Goal: Information Seeking & Learning: Learn about a topic

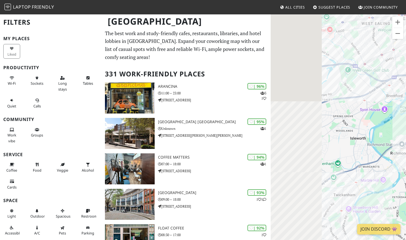
drag, startPoint x: 293, startPoint y: 131, endPoint x: 373, endPoint y: 131, distance: 79.3
click at [373, 131] on div at bounding box center [338, 134] width 135 height 240
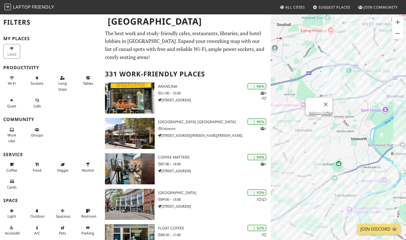
click at [320, 121] on div "Ballucci Coffee" at bounding box center [338, 134] width 135 height 240
click at [320, 111] on link "Ballucci Coffee" at bounding box center [320, 113] width 23 height 4
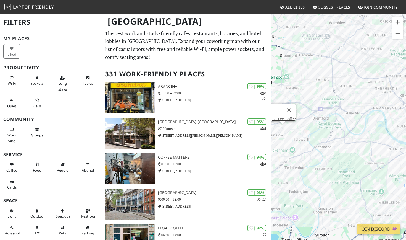
drag, startPoint x: 344, startPoint y: 123, endPoint x: 312, endPoint y: 121, distance: 32.1
click at [312, 121] on div "Ballucci Coffee" at bounding box center [338, 134] width 135 height 240
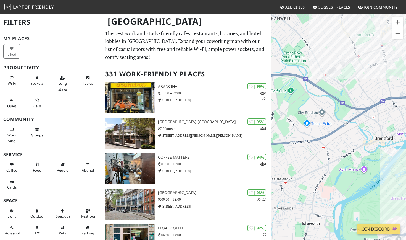
drag, startPoint x: 319, startPoint y: 89, endPoint x: 399, endPoint y: 88, distance: 80.1
click at [399, 88] on div "Ballucci Coffee" at bounding box center [338, 134] width 135 height 240
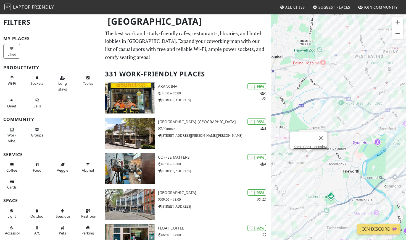
click at [309, 154] on div "Ballucci Coffee Karak Chaii Hounslow" at bounding box center [338, 134] width 135 height 240
click at [314, 144] on link "Karak Chaii Hounslow" at bounding box center [311, 146] width 34 height 4
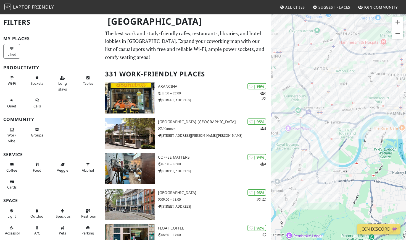
drag, startPoint x: 297, startPoint y: 125, endPoint x: 365, endPoint y: 126, distance: 68.0
click at [365, 126] on div "Karak Chaii Hounslow" at bounding box center [338, 134] width 135 height 240
click at [343, 119] on div "Karak Chaii Hounslow" at bounding box center [338, 134] width 135 height 240
click at [373, 115] on div "Karak Chaii Hounslow" at bounding box center [338, 134] width 135 height 240
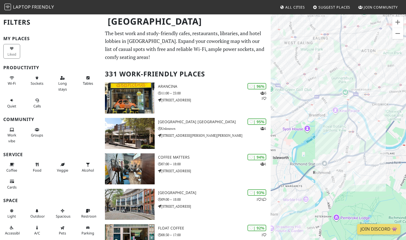
drag, startPoint x: 320, startPoint y: 136, endPoint x: 368, endPoint y: 119, distance: 50.4
click at [368, 119] on div "Karak Chaii Hounslow" at bounding box center [338, 134] width 135 height 240
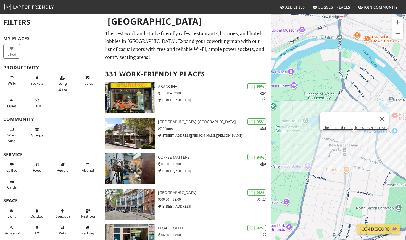
click at [355, 135] on div "Karak Chaii Hounslow The Tap on the Line, Kew" at bounding box center [338, 134] width 135 height 240
click at [345, 125] on link "The Tap on the Line, Kew" at bounding box center [356, 127] width 66 height 4
click at [349, 134] on div "The Tap on the Line, Kew Antipodea Kew" at bounding box center [338, 134] width 135 height 240
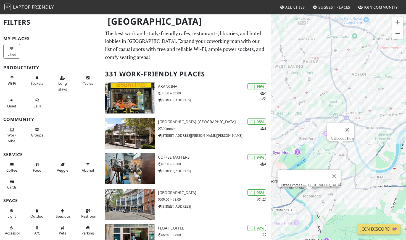
click at [308, 196] on div "Antipodea Kew Pizza Express @ Lion House" at bounding box center [338, 134] width 135 height 240
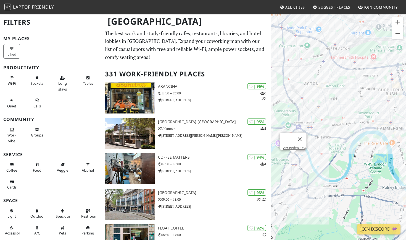
drag, startPoint x: 380, startPoint y: 140, endPoint x: 325, endPoint y: 153, distance: 56.8
click at [325, 153] on div "Antipodea Kew" at bounding box center [338, 134] width 135 height 240
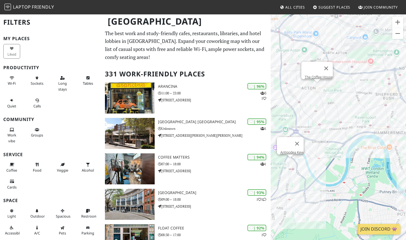
click at [318, 89] on div "Antipodea Kew The Coffee House" at bounding box center [338, 134] width 135 height 240
click at [320, 75] on link "The Coffee House" at bounding box center [319, 77] width 28 height 4
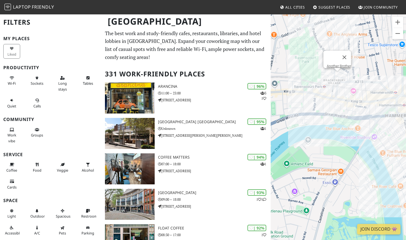
click at [337, 77] on div "The Coffee House Another Brother" at bounding box center [338, 134] width 135 height 240
click at [336, 64] on link "Another Brother" at bounding box center [339, 66] width 24 height 4
click at [393, 85] on div "Another Brother Another Brother" at bounding box center [338, 134] width 135 height 240
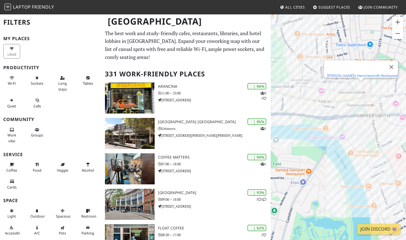
click at [349, 73] on link "Bill's Hammersmith Restaurant" at bounding box center [362, 75] width 71 height 4
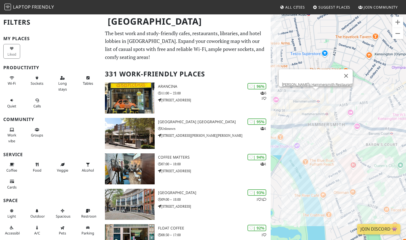
drag, startPoint x: 376, startPoint y: 105, endPoint x: 330, endPoint y: 113, distance: 47.2
click at [330, 113] on div "Bill's Hammersmith Restaurant" at bounding box center [338, 134] width 135 height 240
click at [345, 103] on div "Bill's Hammersmith Restaurant Store Street Espresso @ Hammersmith" at bounding box center [338, 134] width 135 height 240
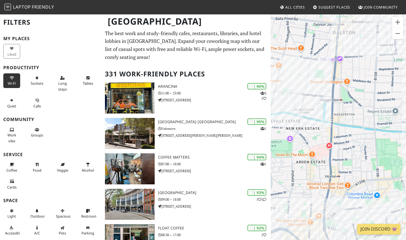
click at [5, 79] on button "Wi-Fi" at bounding box center [11, 80] width 17 height 15
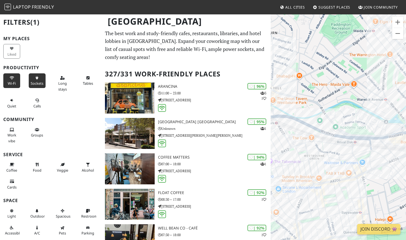
click at [33, 79] on button "Sockets" at bounding box center [37, 80] width 17 height 15
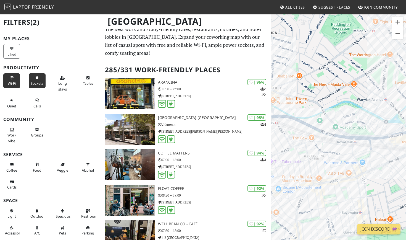
scroll to position [4, 0]
click at [13, 100] on icon at bounding box center [12, 101] width 4 height 4
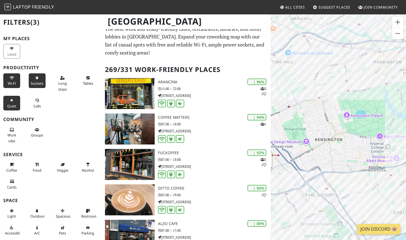
drag, startPoint x: 330, startPoint y: 176, endPoint x: 379, endPoint y: 100, distance: 90.3
click at [379, 100] on div "Store Street Espresso @ Hammersmith" at bounding box center [338, 134] width 135 height 240
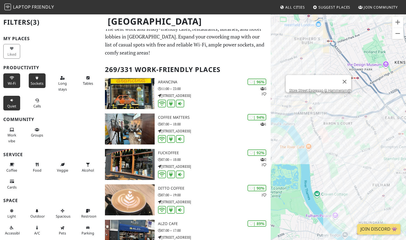
drag, startPoint x: 307, startPoint y: 138, endPoint x: 386, endPoint y: 62, distance: 109.2
click at [386, 62] on div "Store Street Espresso @ Hammersmith" at bounding box center [338, 134] width 135 height 240
click at [308, 111] on div "Store Street Espresso @ Hammersmith Antipode" at bounding box center [338, 134] width 135 height 240
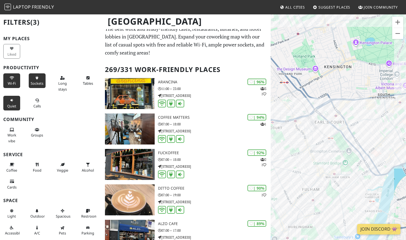
drag, startPoint x: 377, startPoint y: 127, endPoint x: 282, endPoint y: 123, distance: 95.1
click at [282, 123] on div "Antipode" at bounding box center [338, 134] width 135 height 240
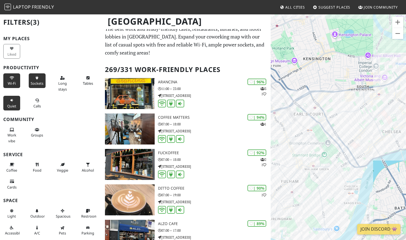
click at [380, 83] on div "Antipode" at bounding box center [338, 134] width 135 height 240
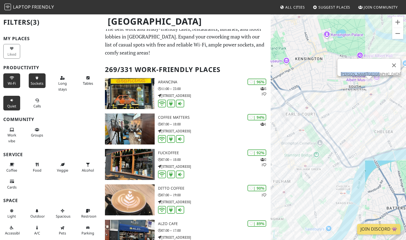
drag, startPoint x: 350, startPoint y: 69, endPoint x: 385, endPoint y: 71, distance: 34.6
click at [385, 71] on div "Cromwell Place Café" at bounding box center [369, 67] width 63 height 17
copy link "Cromwell Place Café"
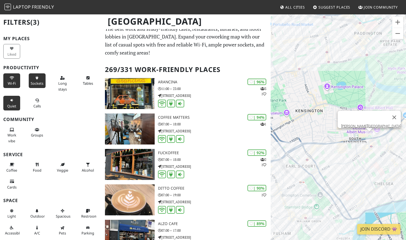
click at [372, 137] on div "Antipode Cromwell Place Café" at bounding box center [338, 134] width 135 height 240
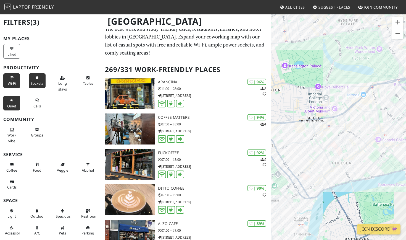
drag, startPoint x: 374, startPoint y: 159, endPoint x: 330, endPoint y: 138, distance: 48.3
click at [330, 138] on div "Antipode" at bounding box center [338, 134] width 135 height 240
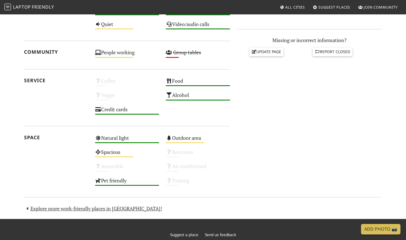
scroll to position [256, 0]
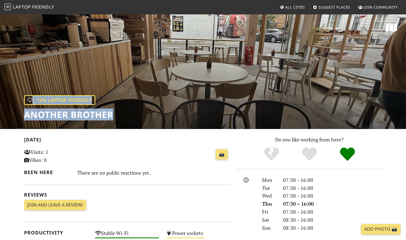
drag, startPoint x: 21, startPoint y: 112, endPoint x: 112, endPoint y: 114, distance: 90.9
click at [112, 114] on div "| 72% Laptop Friendly Another Brother" at bounding box center [203, 71] width 406 height 115
copy div "| 72% Laptop Friendly Another Brother"
